Goal: Navigation & Orientation: Find specific page/section

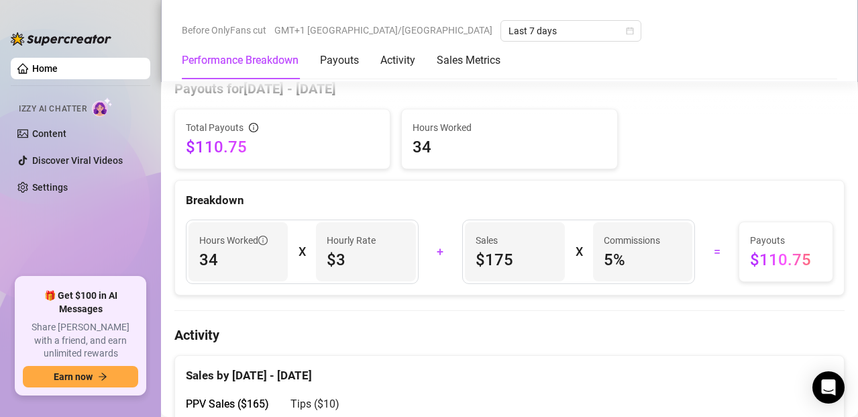
scroll to position [417, 0]
click at [335, 146] on span "$110.75" at bounding box center [282, 145] width 193 height 21
